Goal: Book appointment/travel/reservation

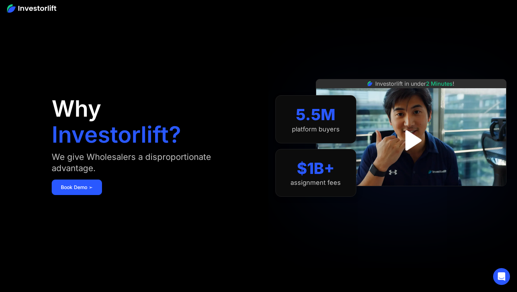
click at [30, 8] on img at bounding box center [31, 8] width 49 height 8
click at [78, 192] on link "Book Demo ➢" at bounding box center [77, 187] width 50 height 15
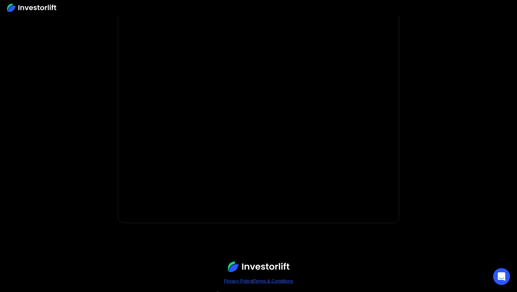
scroll to position [129, 0]
